Goal: Transaction & Acquisition: Purchase product/service

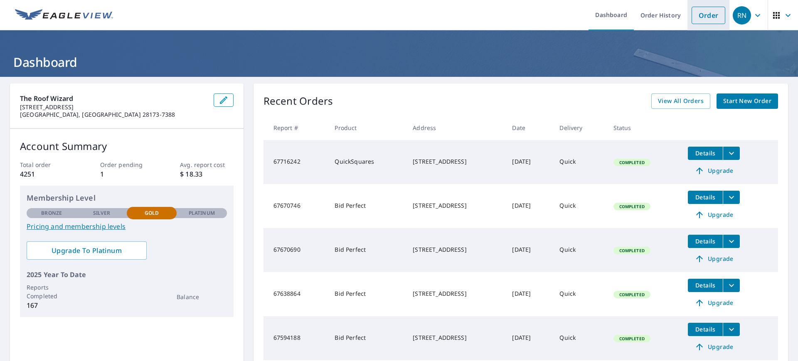
click at [700, 13] on link "Order" at bounding box center [708, 15] width 34 height 17
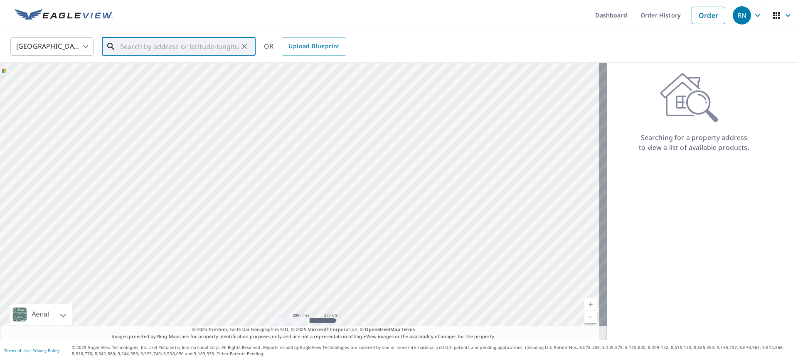
click at [225, 42] on input "text" at bounding box center [179, 46] width 118 height 23
click at [159, 66] on span "16 Skye Trl" at bounding box center [183, 71] width 130 height 10
type input "[STREET_ADDRESS]"
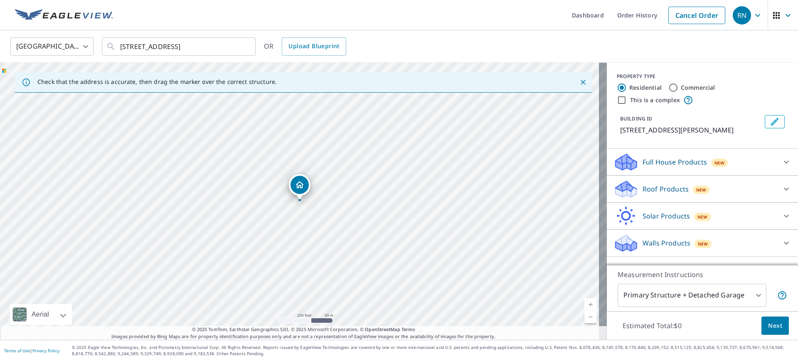
click at [758, 192] on div "Roof Products New" at bounding box center [694, 189] width 163 height 20
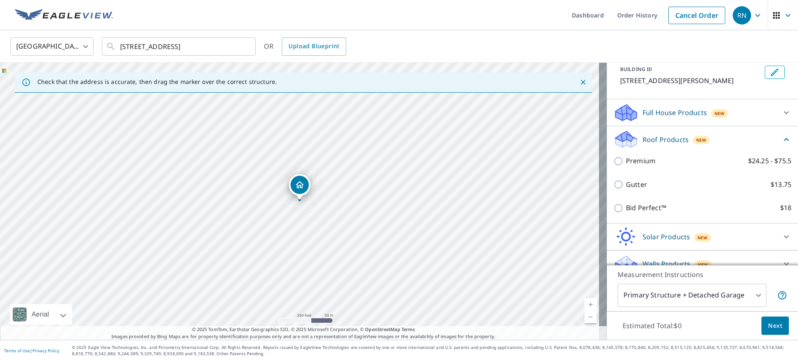
scroll to position [62, 0]
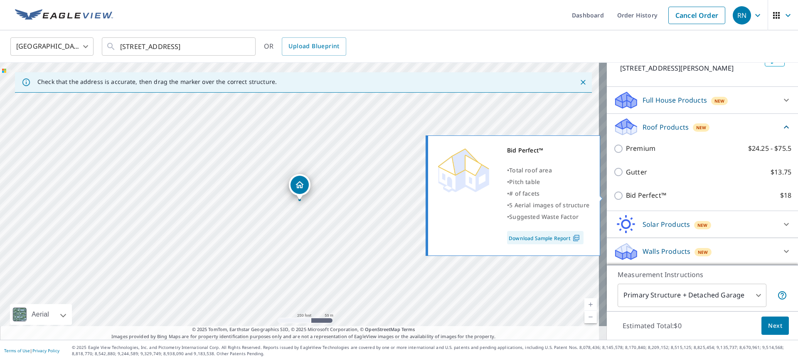
click at [626, 199] on p "Bid Perfect™" at bounding box center [646, 195] width 40 height 10
click at [622, 199] on input "Bid Perfect™ $18" at bounding box center [619, 196] width 12 height 10
checkbox input "true"
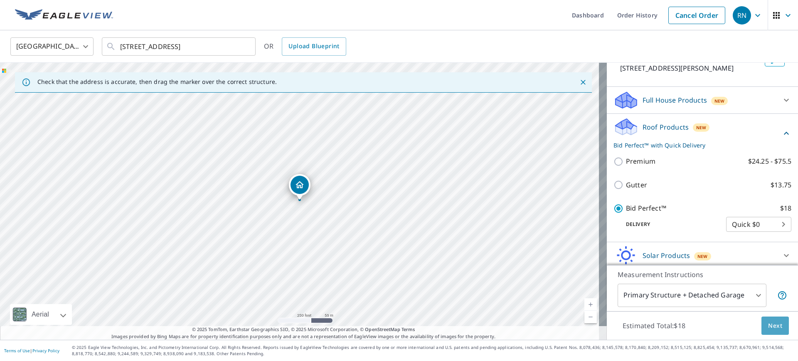
click at [768, 330] on span "Next" at bounding box center [775, 326] width 14 height 10
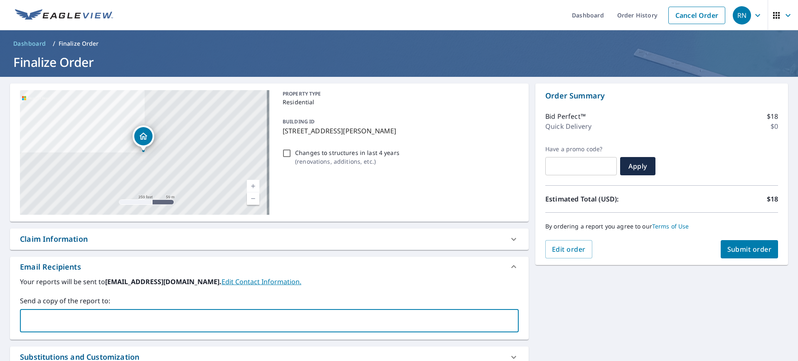
click at [88, 320] on input "text" at bounding box center [263, 321] width 479 height 16
type input "[EMAIL_ADDRESS][DOMAIN_NAME]"
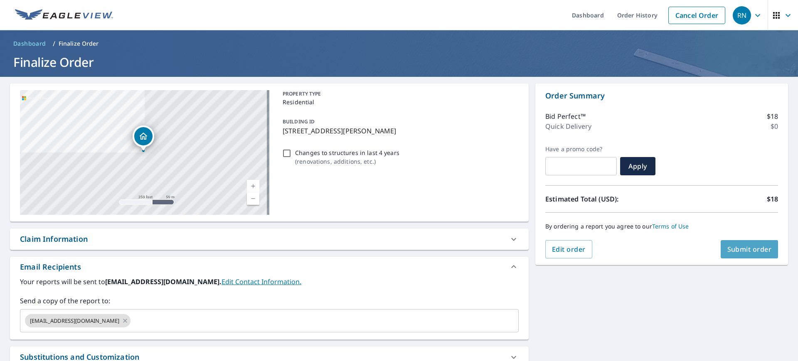
click at [727, 248] on span "Submit order" at bounding box center [749, 249] width 44 height 9
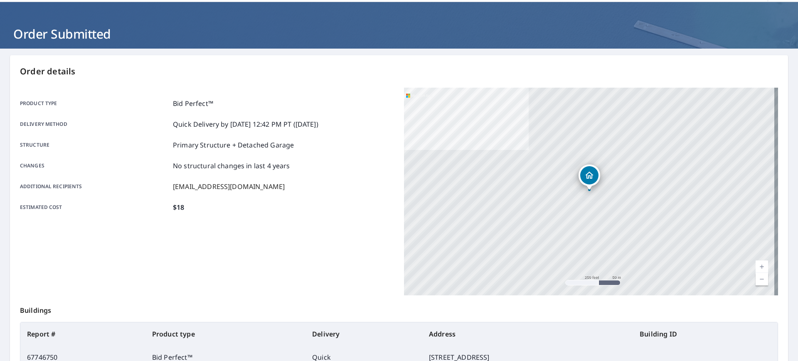
scroll to position [120, 0]
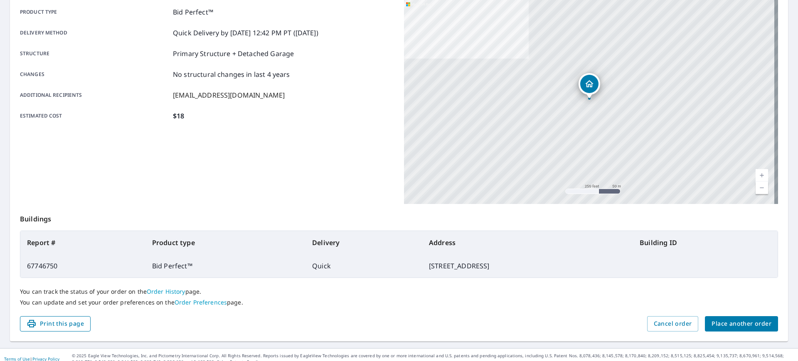
click at [44, 324] on span "Print this page" at bounding box center [55, 324] width 57 height 10
